Goal: Complete application form

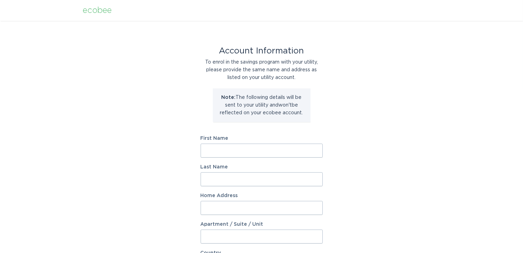
click at [272, 147] on input "First Name" at bounding box center [262, 150] width 122 height 14
type input "Ineshia"
type input "[PERSON_NAME]"
type input "[STREET_ADDRESS]"
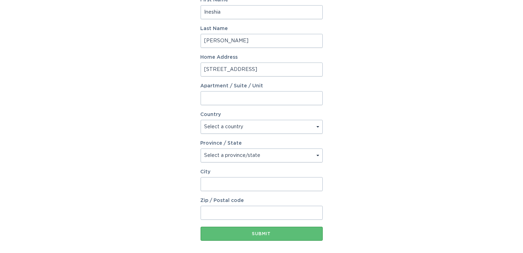
select select "US"
select select "NC"
type input "Grifton"
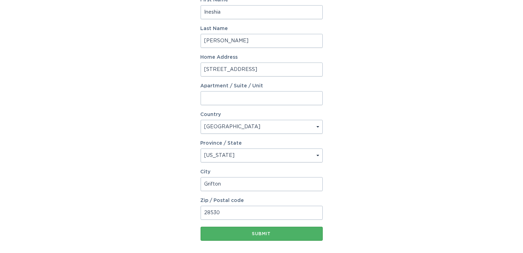
type input "28530"
click at [262, 232] on div "Submit" at bounding box center [261, 233] width 115 height 4
